Goal: Find specific page/section: Find specific page/section

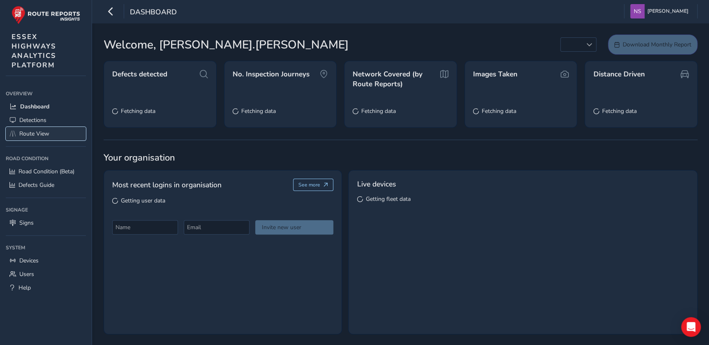
click at [39, 138] on span "Route View" at bounding box center [34, 134] width 30 height 8
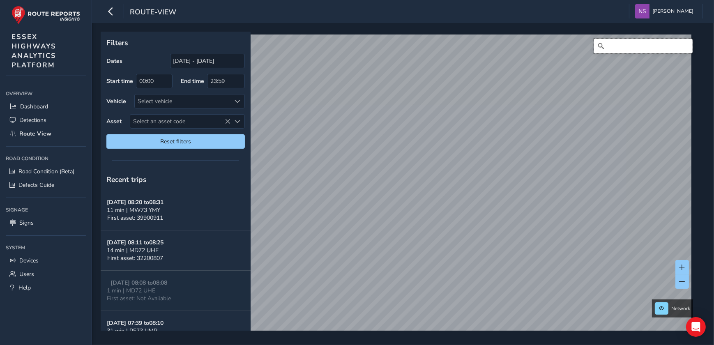
click at [624, 45] on input "Search" at bounding box center [643, 46] width 99 height 15
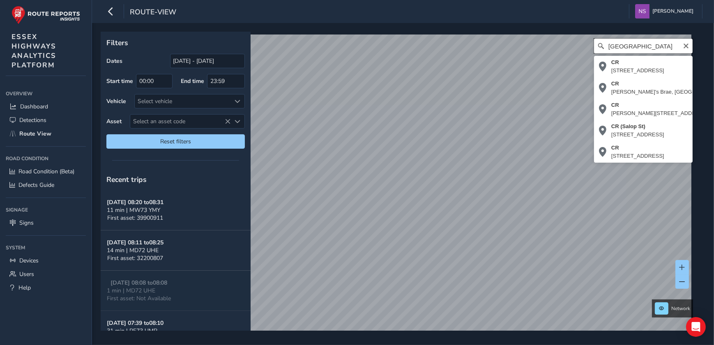
scroll to position [0, 13]
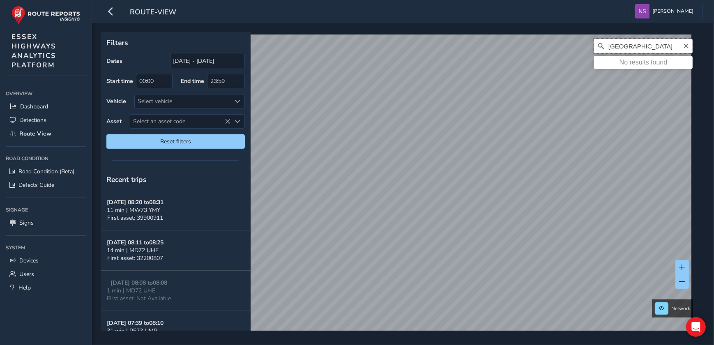
type input "[GEOGRAPHIC_DATA]"
drag, startPoint x: 678, startPoint y: 46, endPoint x: 712, endPoint y: 103, distance: 66.7
click at [683, 46] on icon "Clear" at bounding box center [686, 46] width 7 height 7
click at [616, 44] on input "Search" at bounding box center [643, 46] width 99 height 15
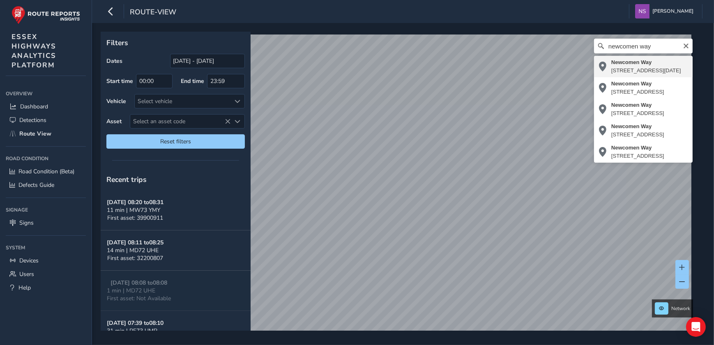
type input "[STREET_ADDRESS][DATE]"
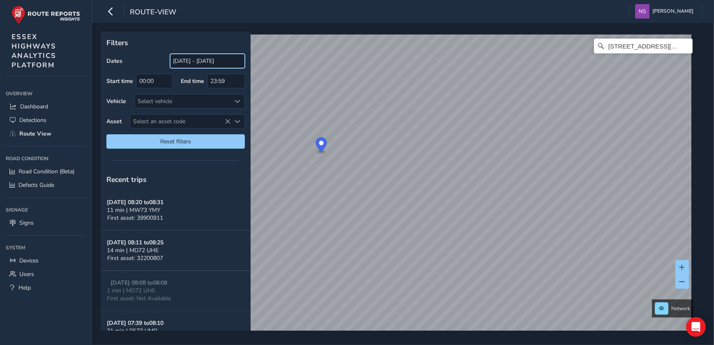
click at [207, 62] on input "[DATE] - [DATE]" at bounding box center [207, 61] width 75 height 14
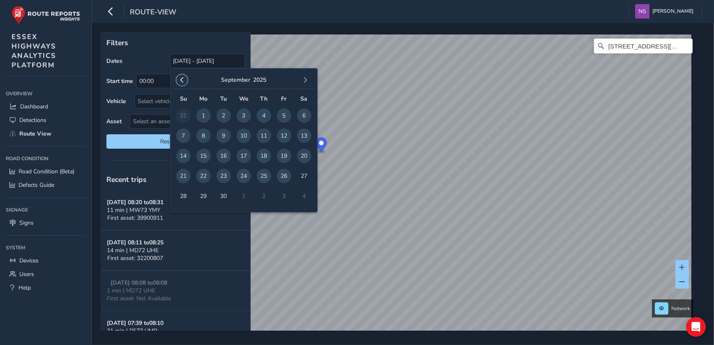
click at [183, 79] on span "button" at bounding box center [182, 80] width 6 height 6
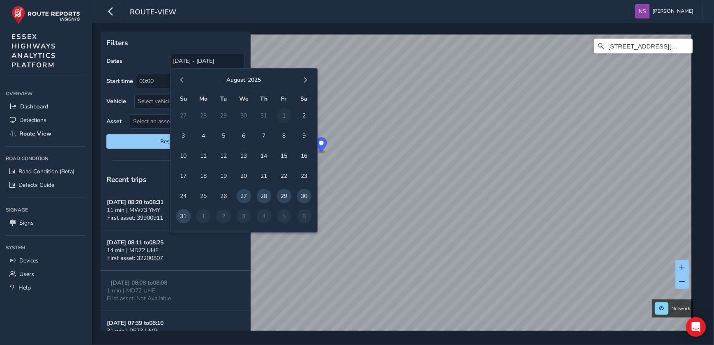
click at [282, 116] on span "1" at bounding box center [284, 116] width 14 height 14
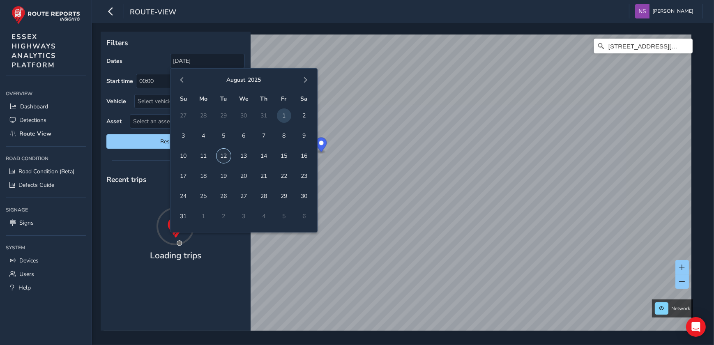
click at [225, 157] on span "12" at bounding box center [224, 156] width 14 height 14
type input "[DATE] - [DATE]"
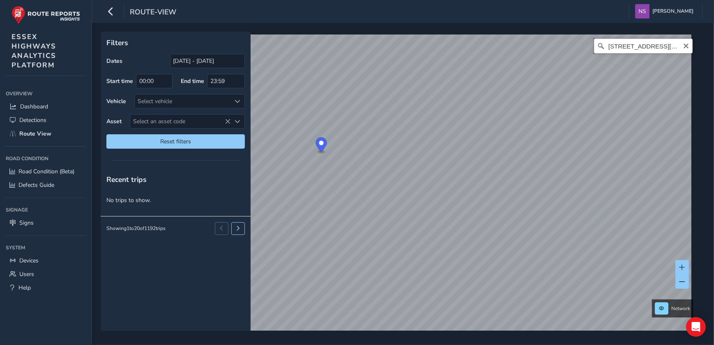
click at [659, 50] on input "[STREET_ADDRESS][DATE]" at bounding box center [643, 46] width 99 height 15
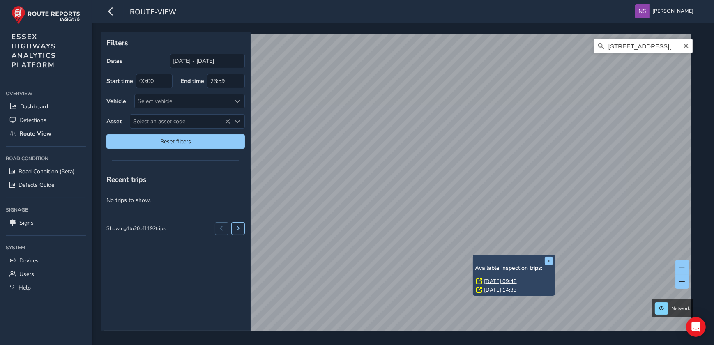
click at [474, 256] on div "x Available inspection trips: [GEOGRAPHIC_DATA][DATE] 09:48 [DATE] 14:33" at bounding box center [514, 275] width 82 height 41
click at [479, 255] on div "x Available inspection trips: [GEOGRAPHIC_DATA][DATE] 09:48 [DATE] 14:33" at bounding box center [517, 275] width 82 height 41
drag, startPoint x: 491, startPoint y: 290, endPoint x: 477, endPoint y: 256, distance: 37.3
click at [477, 256] on div "x Available inspection trips: [GEOGRAPHIC_DATA][DATE] 09:48 [DATE] 14:33" at bounding box center [517, 275] width 82 height 41
click at [499, 289] on link "[DATE] 14:33" at bounding box center [503, 290] width 33 height 7
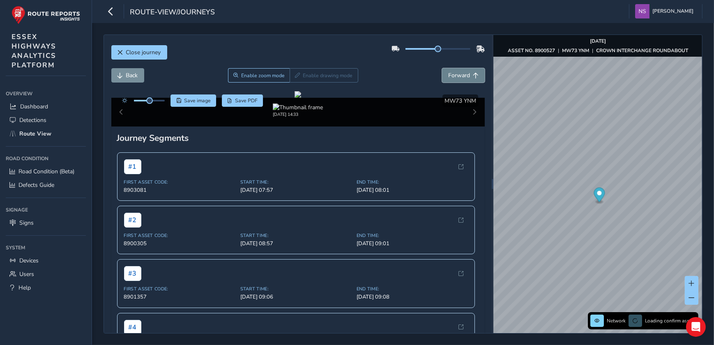
click at [462, 78] on span "Forward" at bounding box center [459, 76] width 22 height 8
click at [460, 78] on span "Forward" at bounding box center [459, 76] width 22 height 8
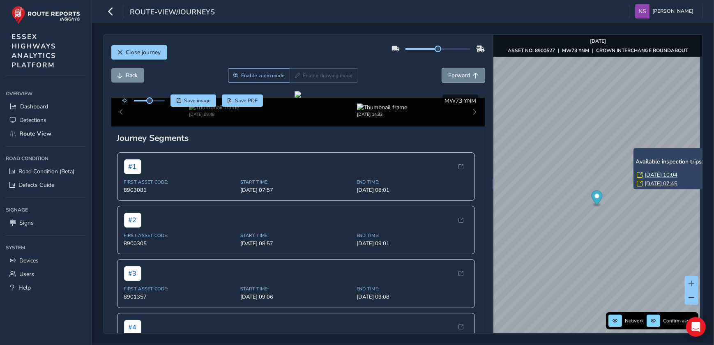
click at [456, 72] on span "Forward" at bounding box center [459, 76] width 22 height 8
